Goal: Find specific page/section

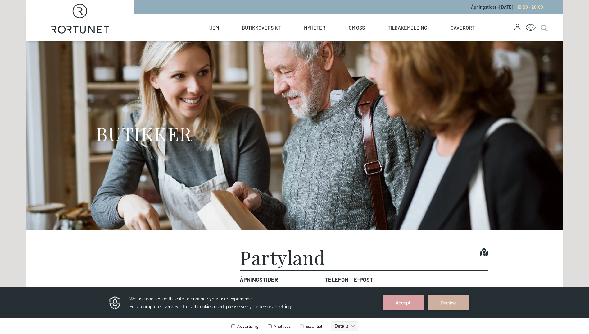
click at [544, 27] on icon at bounding box center [544, 27] width 7 height 7
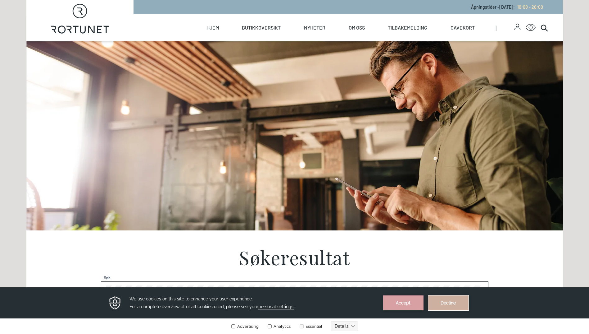
click at [453, 304] on button "Decline" at bounding box center [448, 302] width 40 height 15
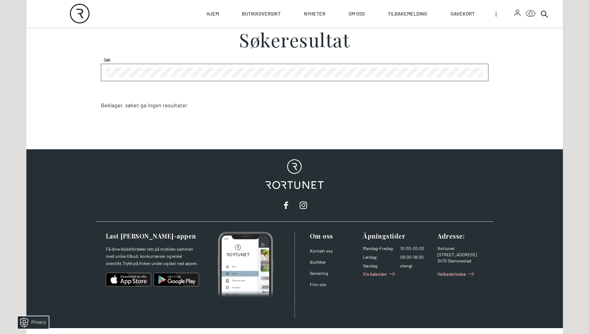
scroll to position [186, 0]
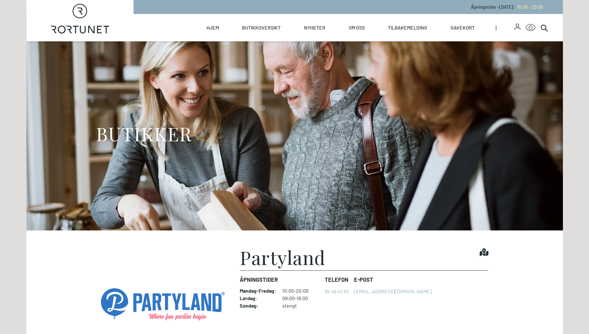
click at [304, 263] on h1 "Partyland" at bounding box center [283, 257] width 86 height 19
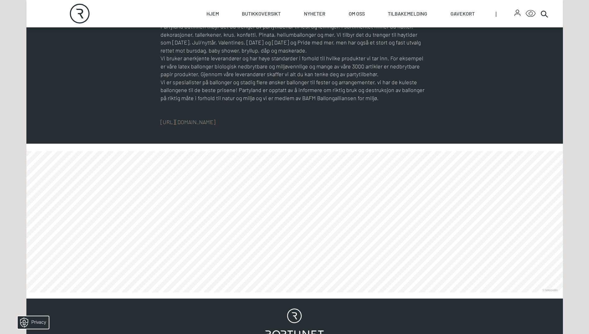
scroll to position [186, 0]
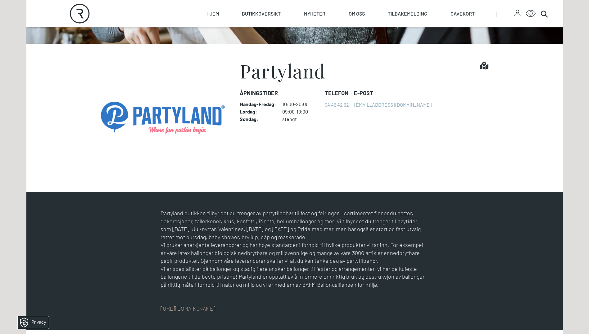
click at [169, 115] on img at bounding box center [163, 117] width 124 height 113
click at [189, 118] on img at bounding box center [163, 117] width 124 height 113
